Goal: Transaction & Acquisition: Purchase product/service

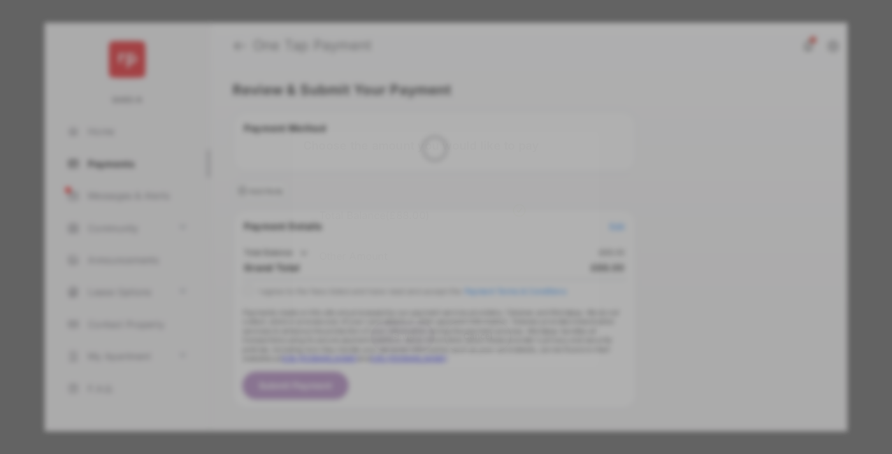
click at [422, 246] on div "Other Amount" at bounding box center [422, 256] width 206 height 22
type input "***"
click at [403, 339] on button "Save" at bounding box center [403, 336] width 64 height 31
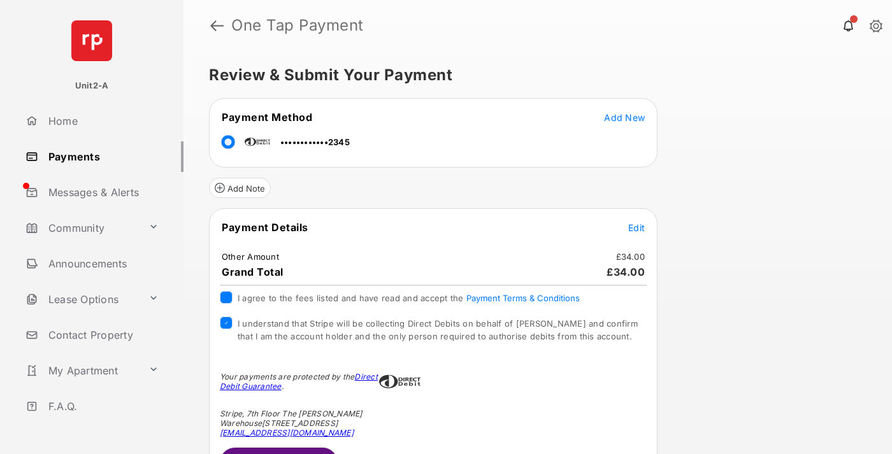
click at [278, 450] on button "Submit Payment" at bounding box center [279, 463] width 118 height 31
